Goal: Task Accomplishment & Management: Manage account settings

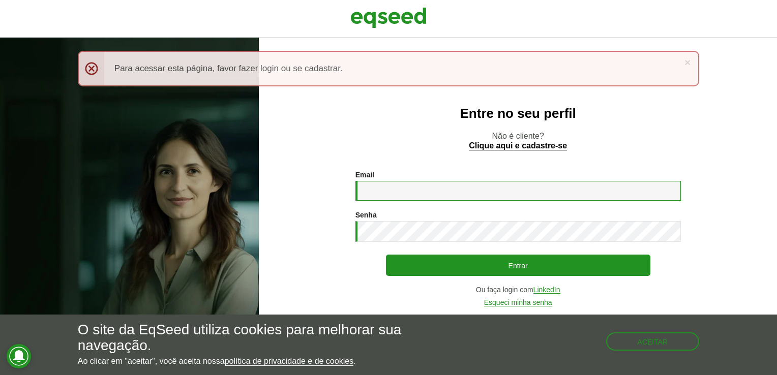
click at [402, 184] on input "Email *" at bounding box center [517, 191] width 325 height 20
type input "**********"
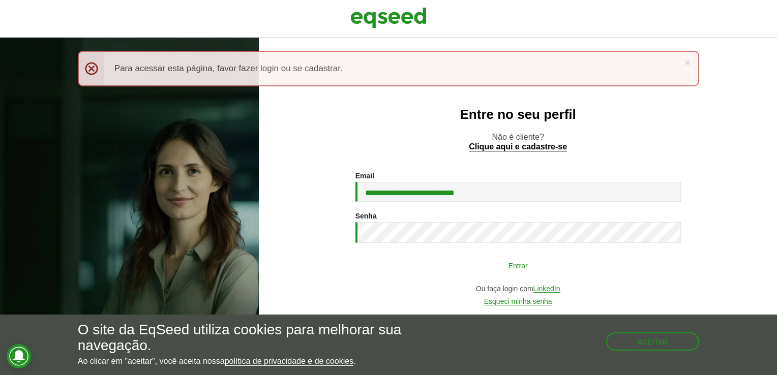
click at [501, 265] on button "Entrar" at bounding box center [518, 265] width 264 height 19
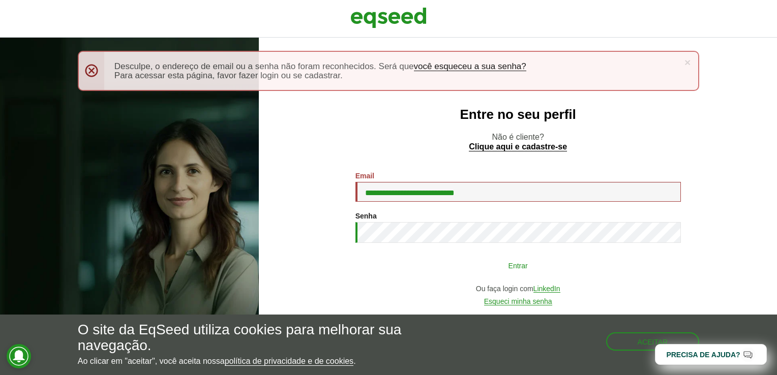
click at [479, 263] on button "Entrar" at bounding box center [518, 265] width 264 height 19
